Goal: Find specific page/section: Locate a particular part of the current website

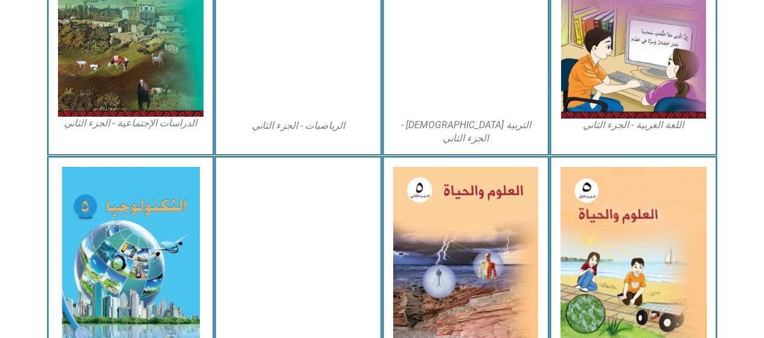
scroll to position [687, 0]
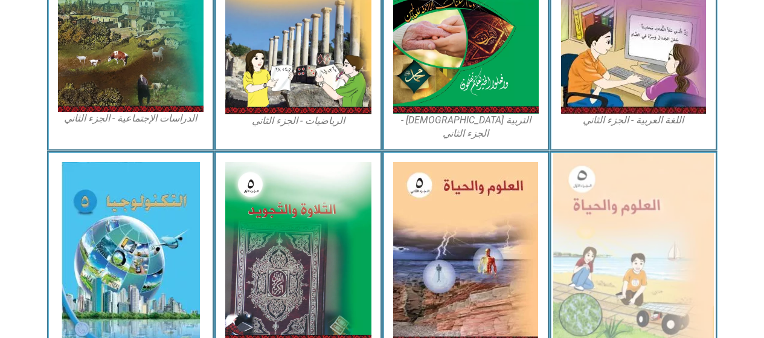
click at [615, 254] on img at bounding box center [634, 252] width 161 height 198
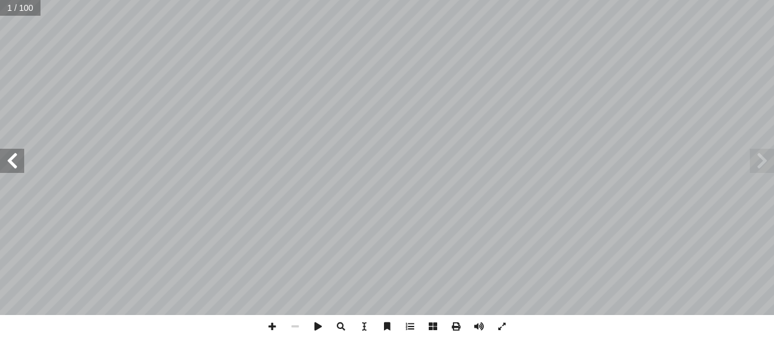
click at [15, 166] on span at bounding box center [12, 161] width 24 height 24
click at [16, 161] on span at bounding box center [12, 161] width 24 height 24
click at [21, 154] on span at bounding box center [12, 161] width 24 height 24
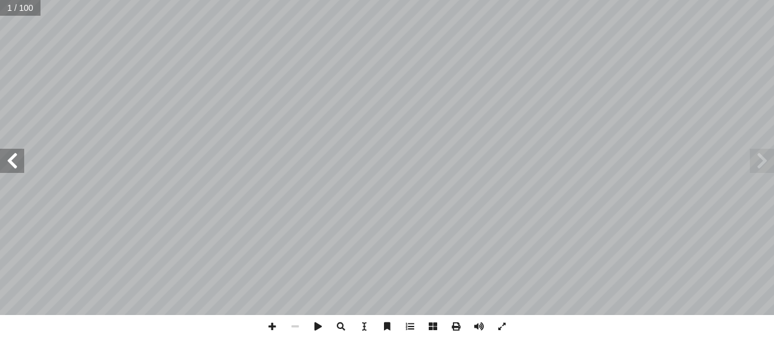
click at [12, 161] on span at bounding box center [12, 161] width 24 height 24
click at [9, 165] on span at bounding box center [12, 161] width 24 height 24
click at [10, 163] on span at bounding box center [12, 161] width 24 height 24
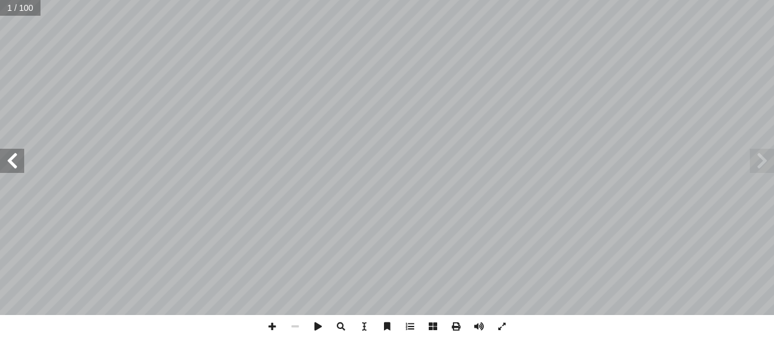
click at [10, 163] on span at bounding box center [12, 161] width 24 height 24
click at [14, 162] on span at bounding box center [12, 161] width 24 height 24
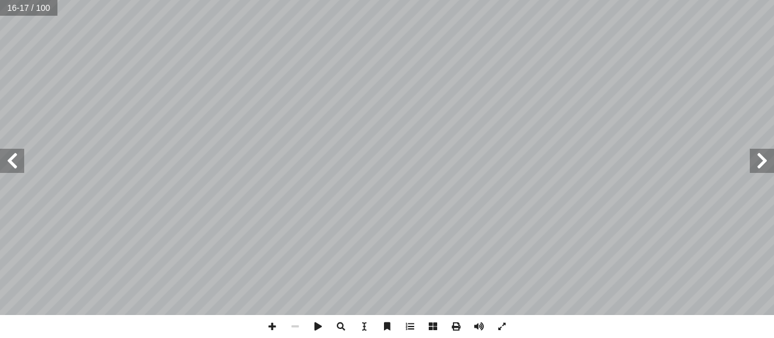
click at [13, 160] on span at bounding box center [12, 161] width 24 height 24
click at [10, 158] on span at bounding box center [12, 161] width 24 height 24
click at [13, 158] on span at bounding box center [12, 161] width 24 height 24
click at [19, 160] on span at bounding box center [12, 161] width 24 height 24
click at [12, 163] on span at bounding box center [12, 161] width 24 height 24
